Goal: Task Accomplishment & Management: Use online tool/utility

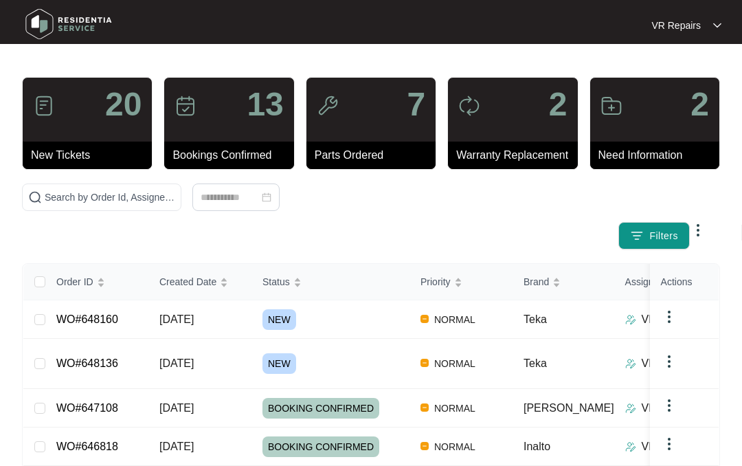
scroll to position [239, 0]
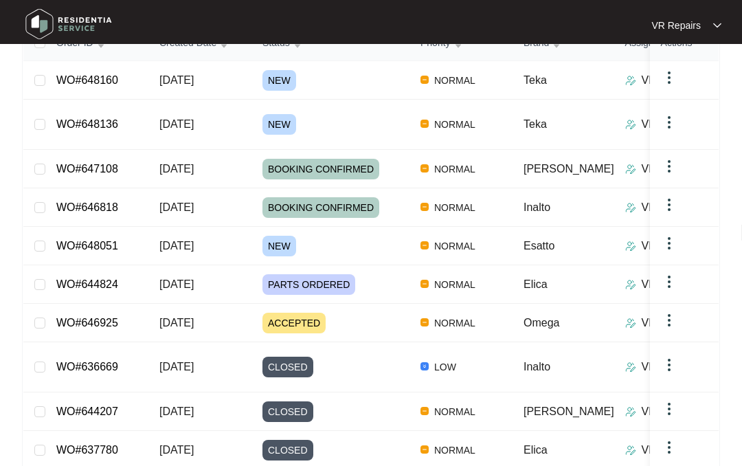
click at [101, 240] on link "WO#648051" at bounding box center [87, 246] width 62 height 12
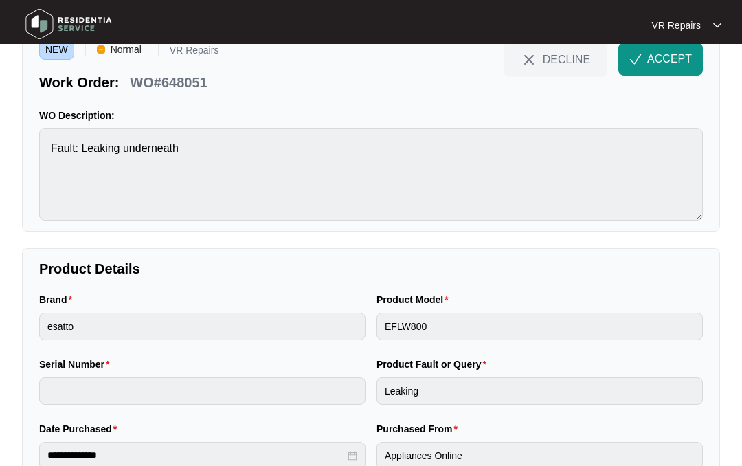
scroll to position [37, 0]
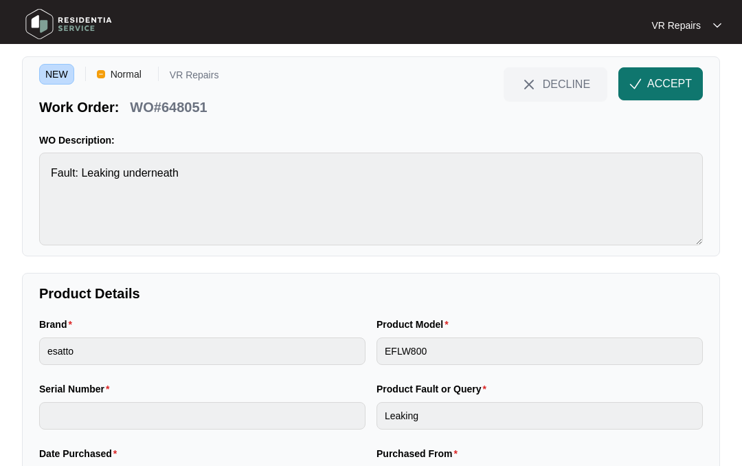
click at [659, 84] on span "ACCEPT" at bounding box center [669, 84] width 45 height 16
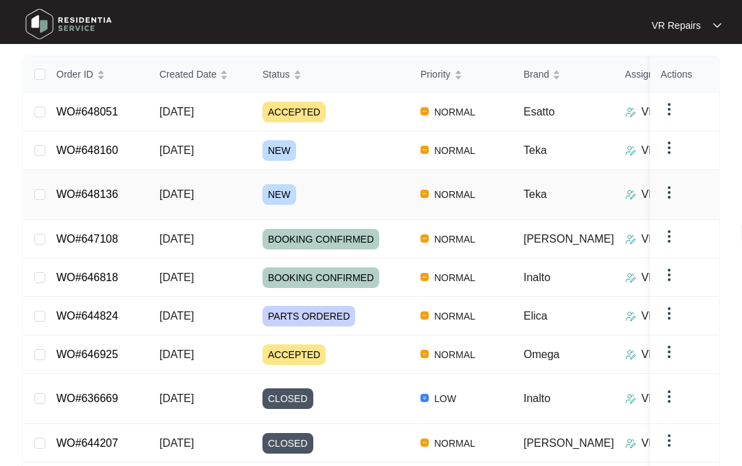
click at [115, 188] on link "WO#648136" at bounding box center [87, 194] width 62 height 12
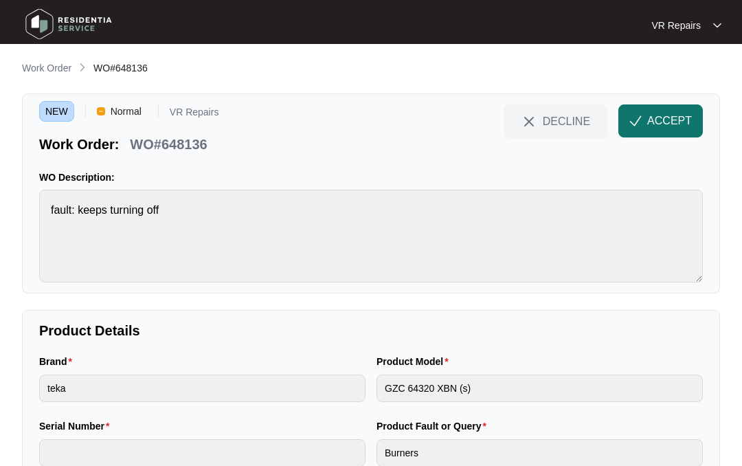
click at [661, 123] on span "ACCEPT" at bounding box center [669, 121] width 45 height 16
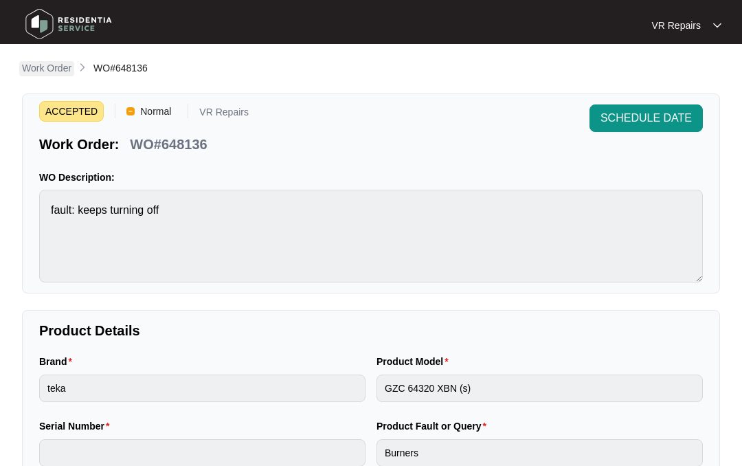
click at [54, 68] on p "Work Order" at bounding box center [46, 68] width 49 height 14
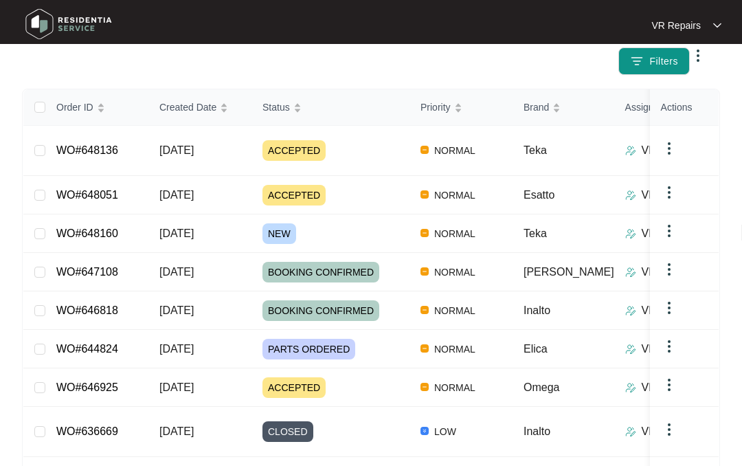
scroll to position [183, 0]
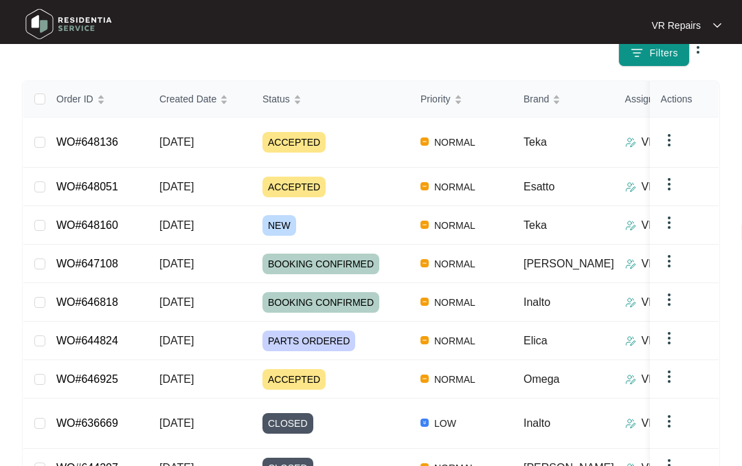
click at [118, 219] on link "WO#648160" at bounding box center [87, 225] width 62 height 12
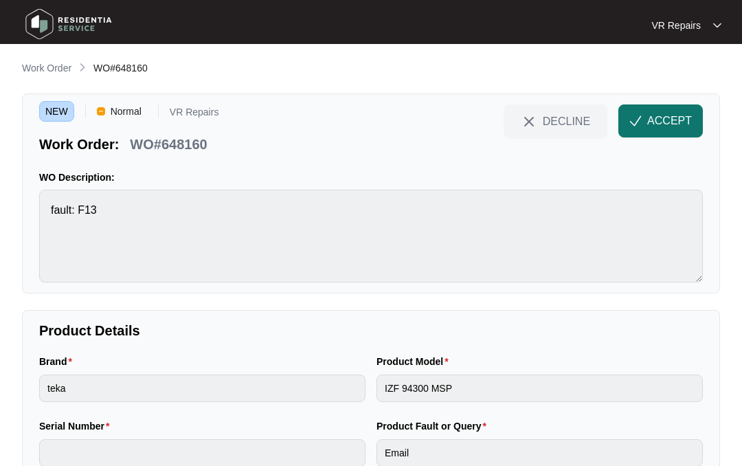
click at [669, 116] on span "ACCEPT" at bounding box center [669, 121] width 45 height 16
